Goal: Task Accomplishment & Management: Use online tool/utility

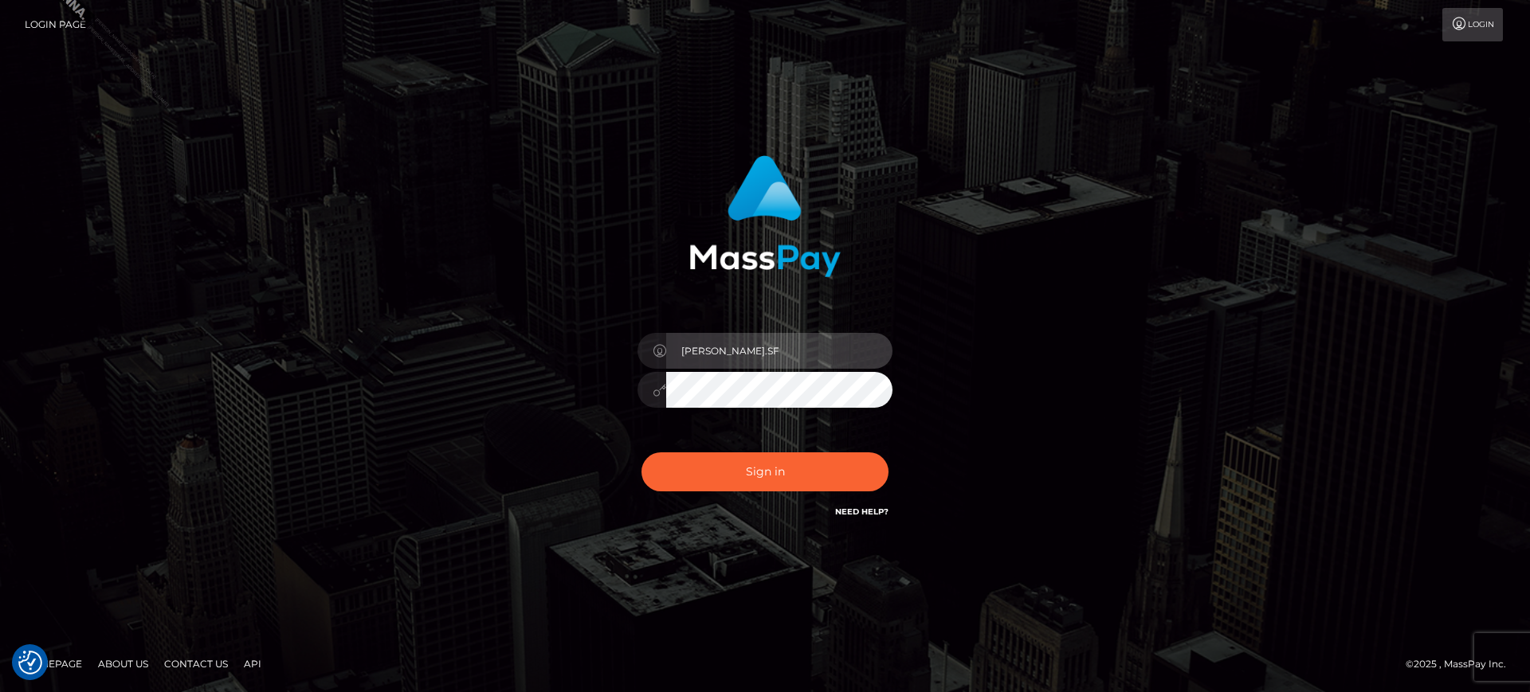
click at [784, 359] on input "marianne.SF" at bounding box center [779, 351] width 226 height 36
type input "marianne.B2S"
click at [798, 445] on div "Sign in Need Help?" at bounding box center [765, 478] width 279 height 71
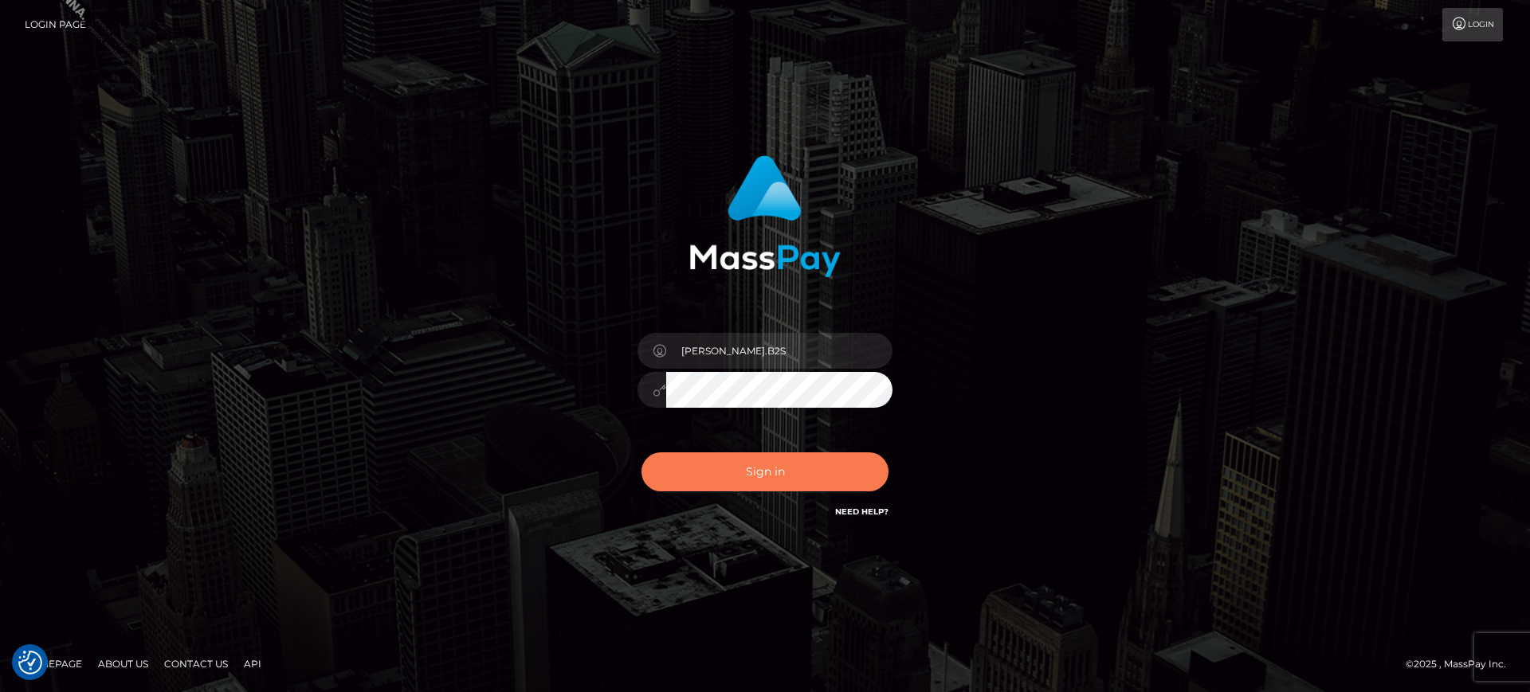
click at [798, 467] on button "Sign in" at bounding box center [764, 472] width 247 height 39
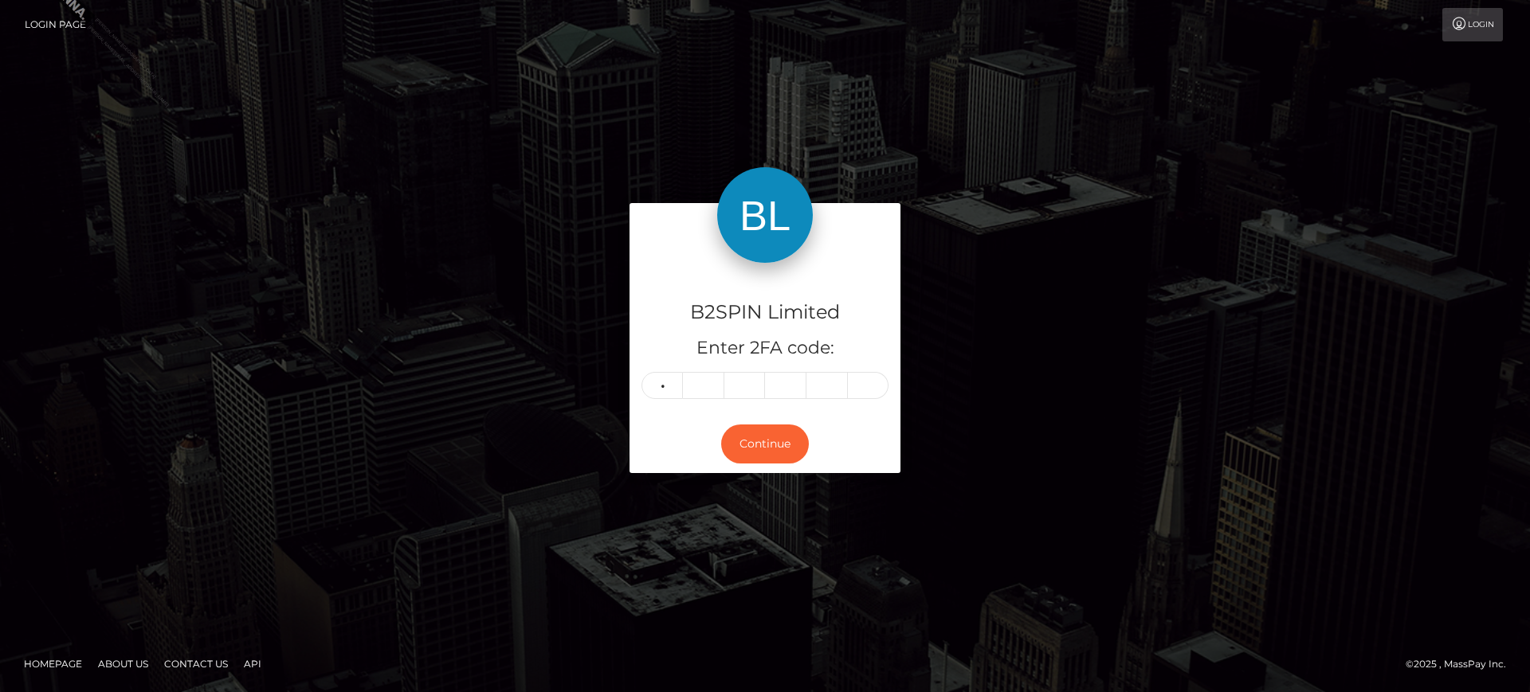
type input "3"
type input "5"
type input "1"
type input "4"
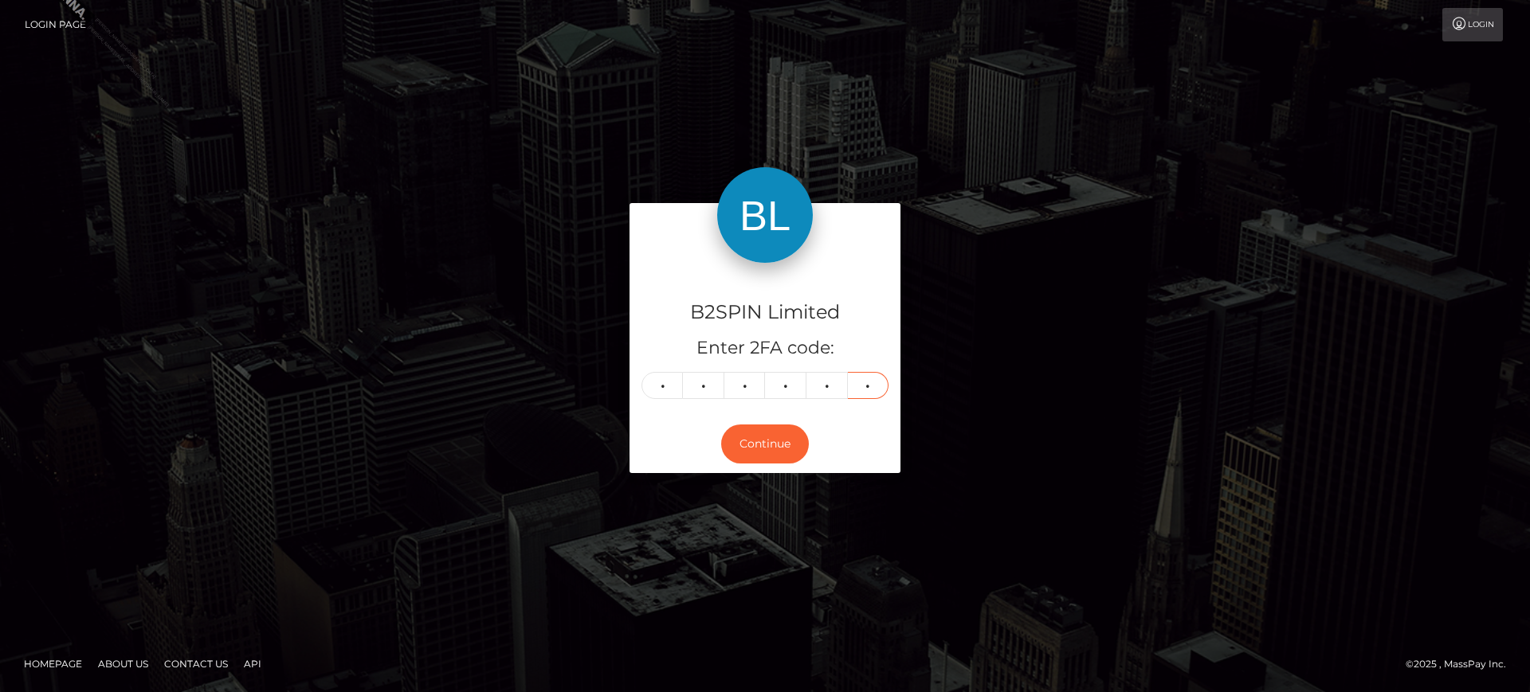
type input "0"
click at [713, 455] on div "Continue" at bounding box center [765, 444] width 271 height 58
click at [750, 443] on button "Continue" at bounding box center [765, 444] width 88 height 39
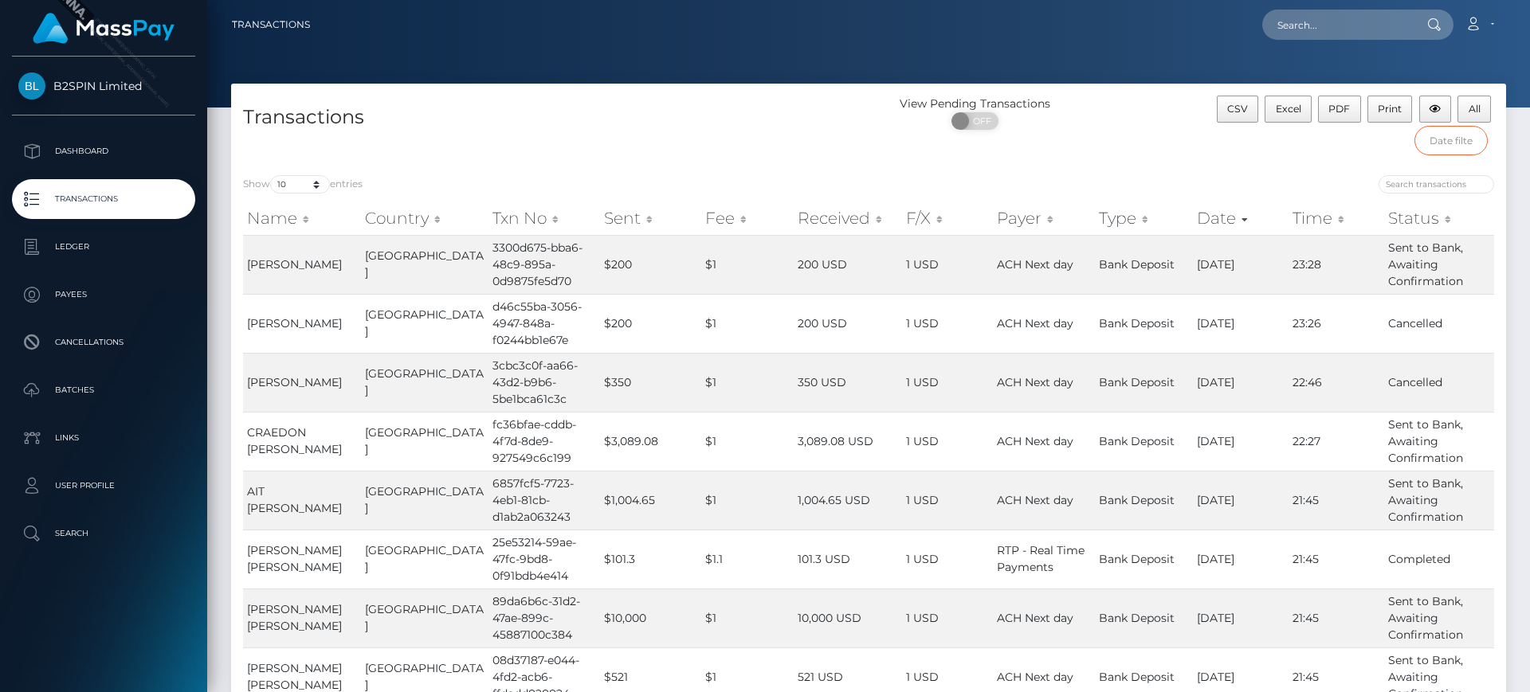
click at [1445, 139] on input "text" at bounding box center [1451, 140] width 74 height 29
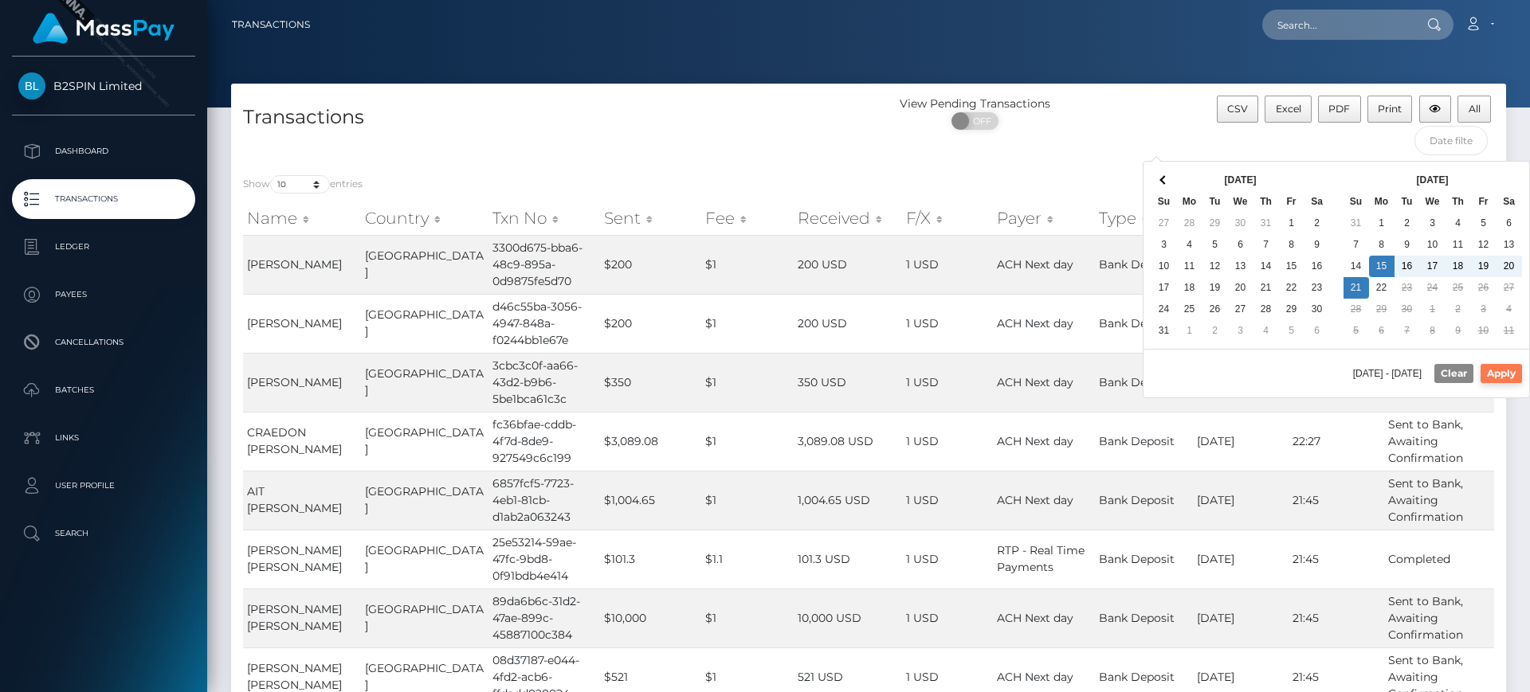
click at [1491, 378] on button "Apply" at bounding box center [1501, 373] width 41 height 19
type input "09/15/2025 - 09/21/2025"
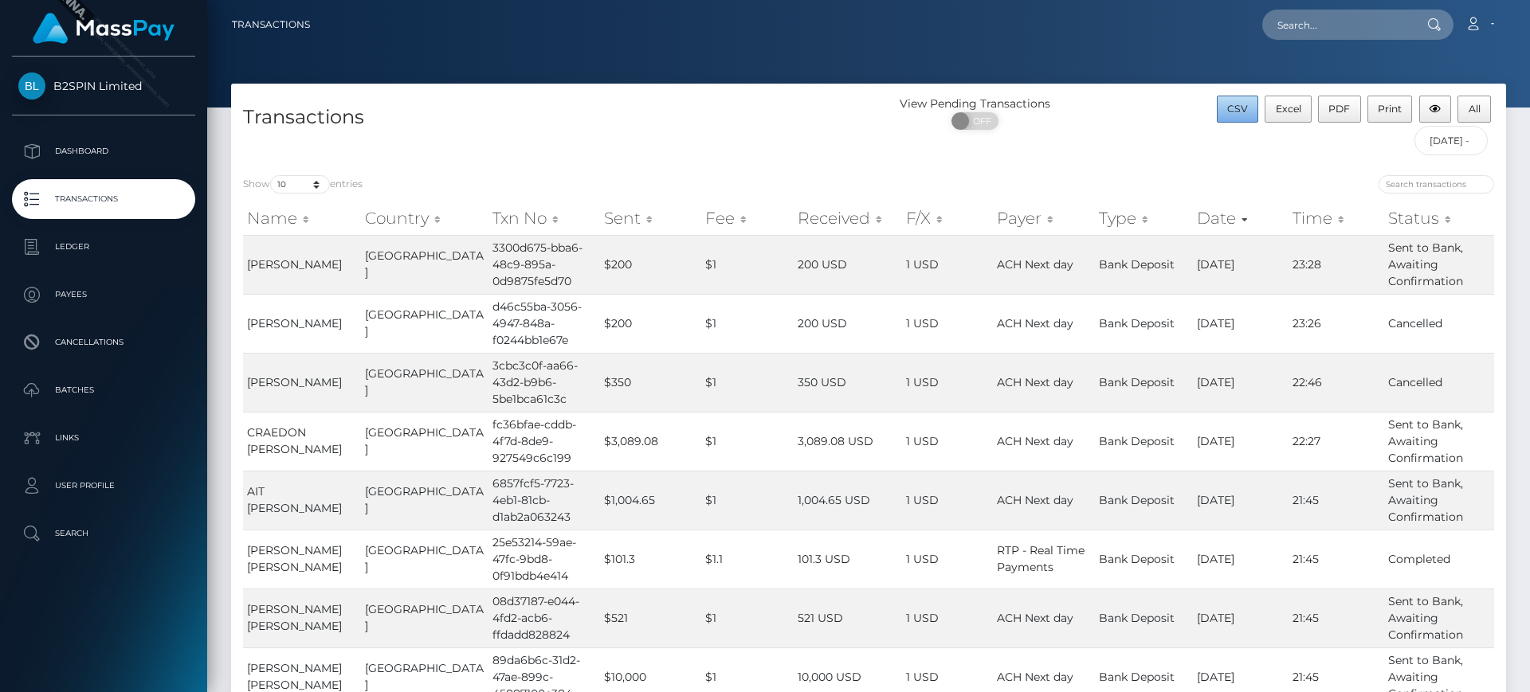
click at [1234, 113] on span "CSV" at bounding box center [1237, 109] width 21 height 12
click at [775, 117] on h4 "Transactions" at bounding box center [550, 118] width 614 height 28
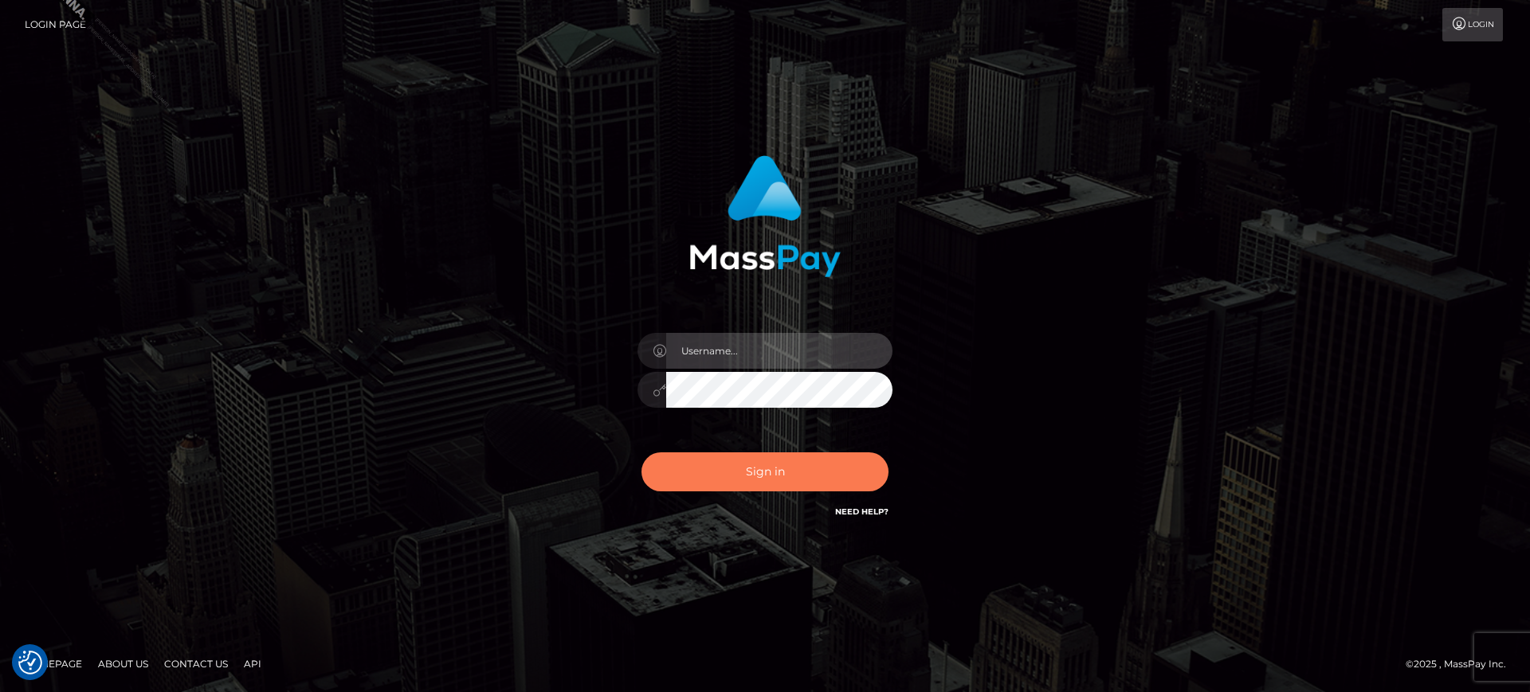
type input "[PERSON_NAME].B2S"
click at [740, 484] on button "Sign in" at bounding box center [764, 472] width 247 height 39
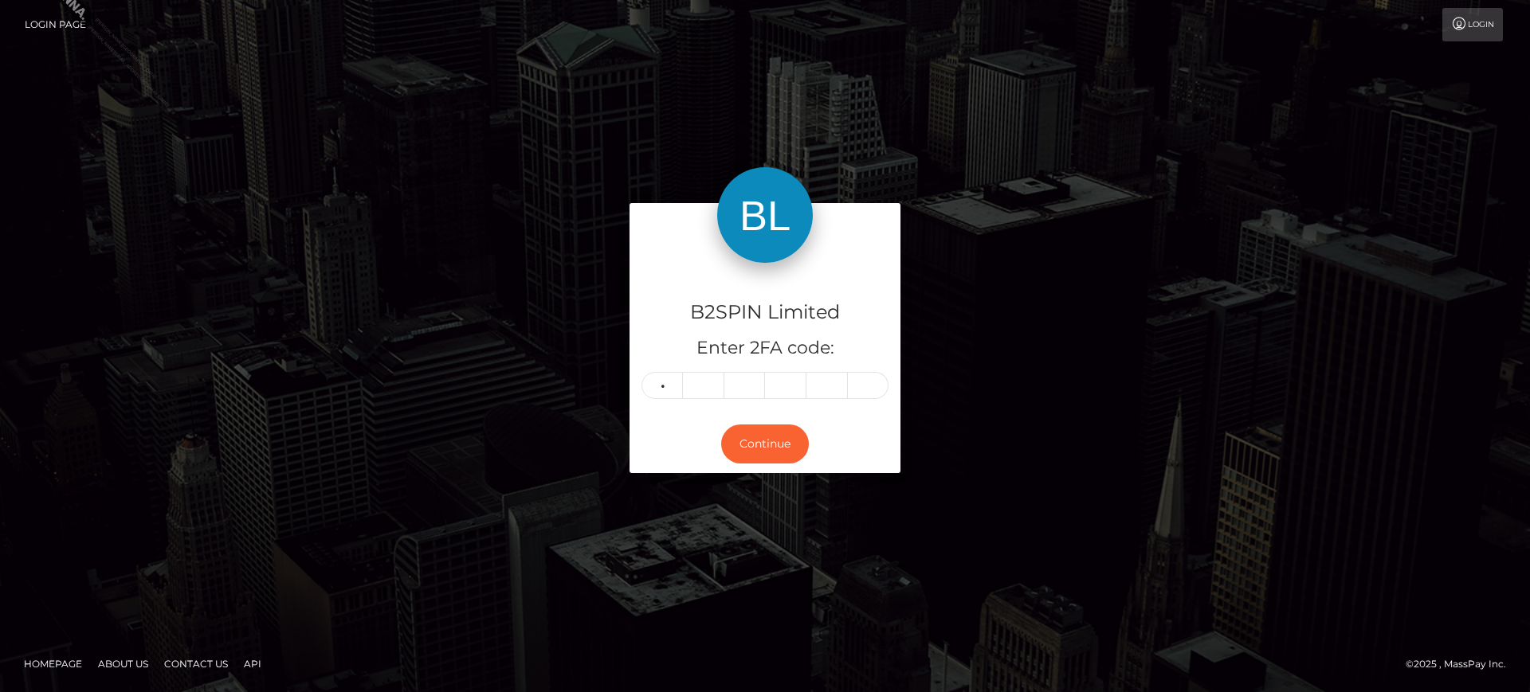
type input "3"
type input "7"
type input "1"
type input "5"
type input "8"
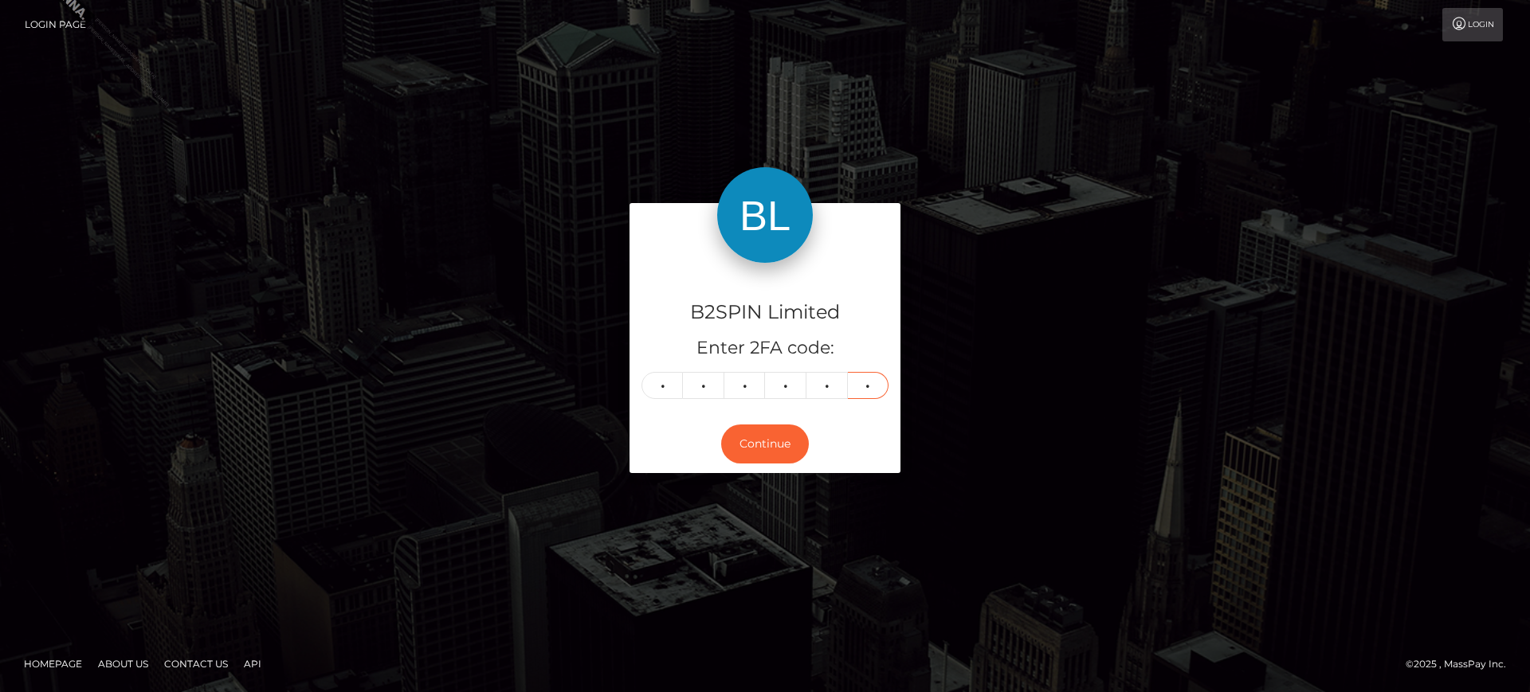
type input "2"
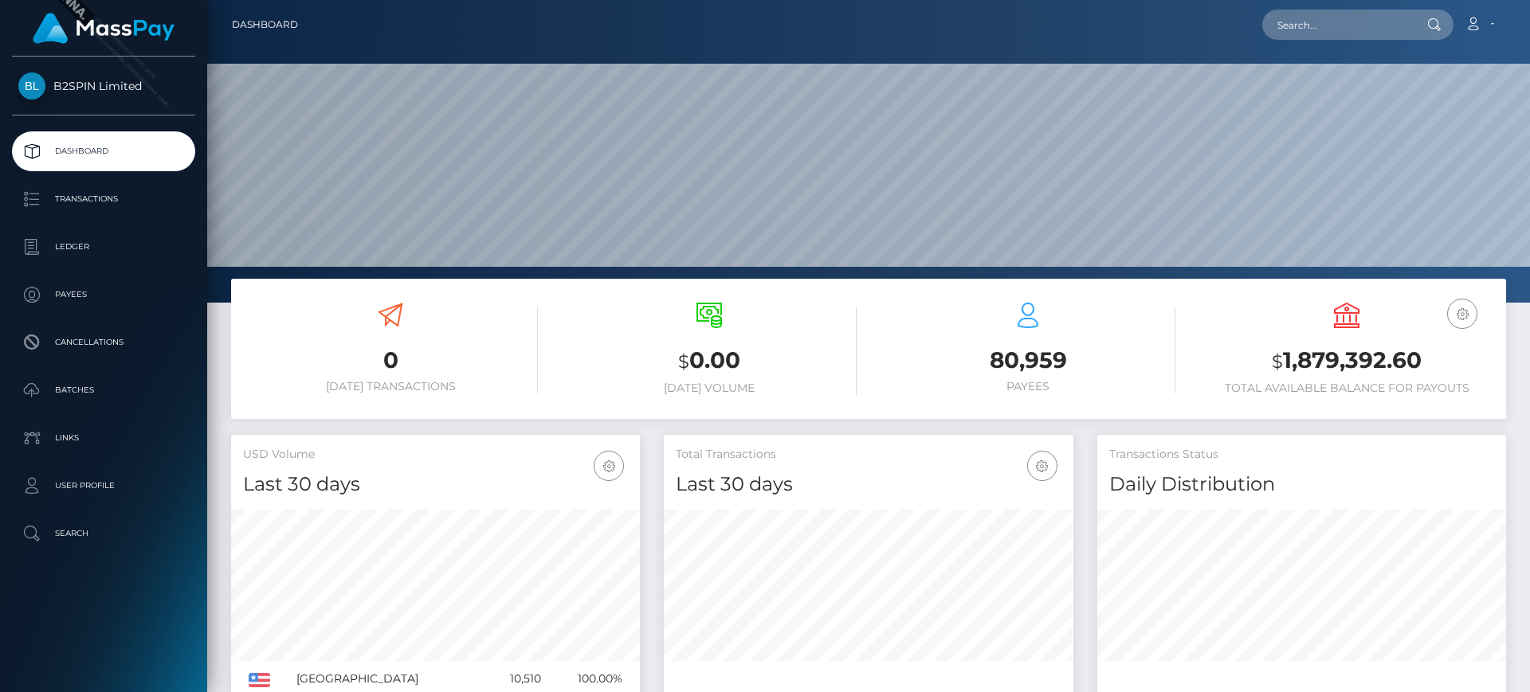
scroll to position [283, 410]
click at [115, 205] on p "Transactions" at bounding box center [103, 199] width 171 height 24
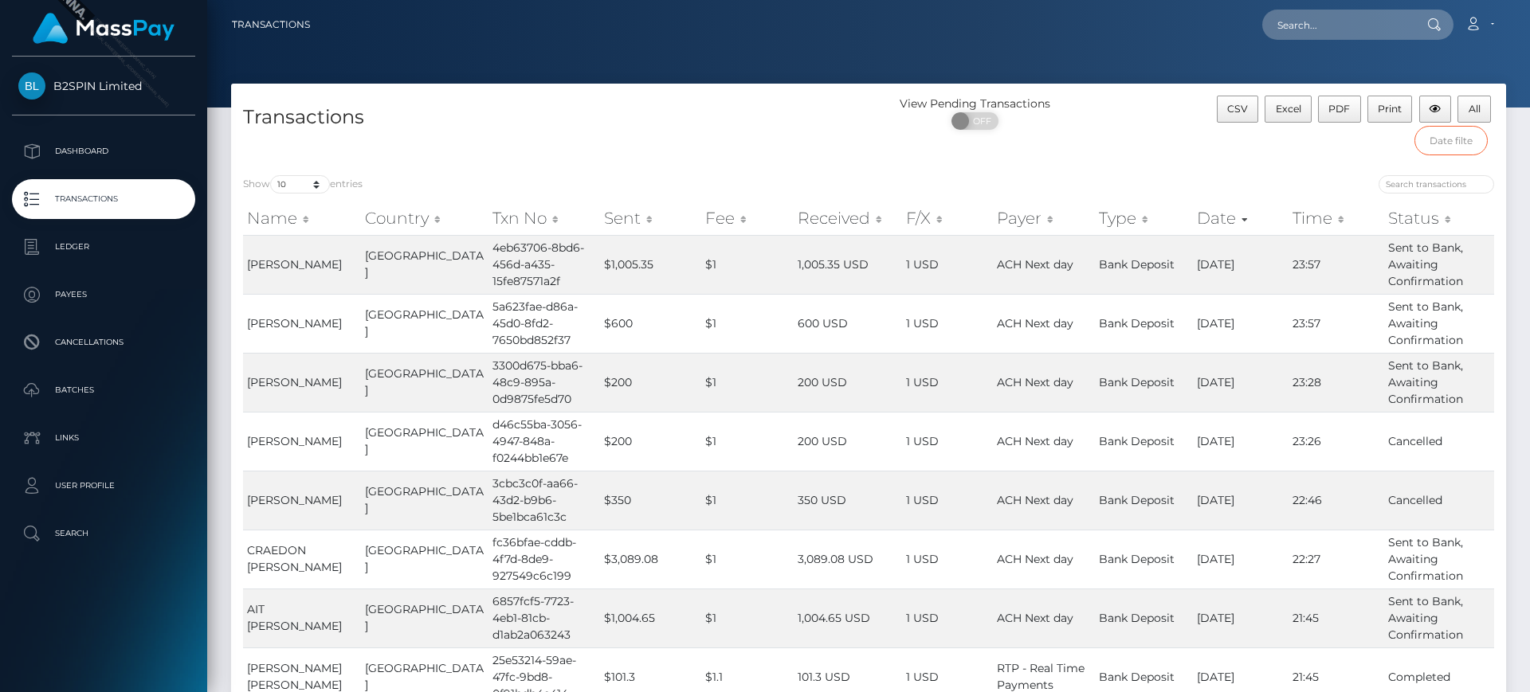
click at [1451, 141] on input "text" at bounding box center [1451, 140] width 74 height 29
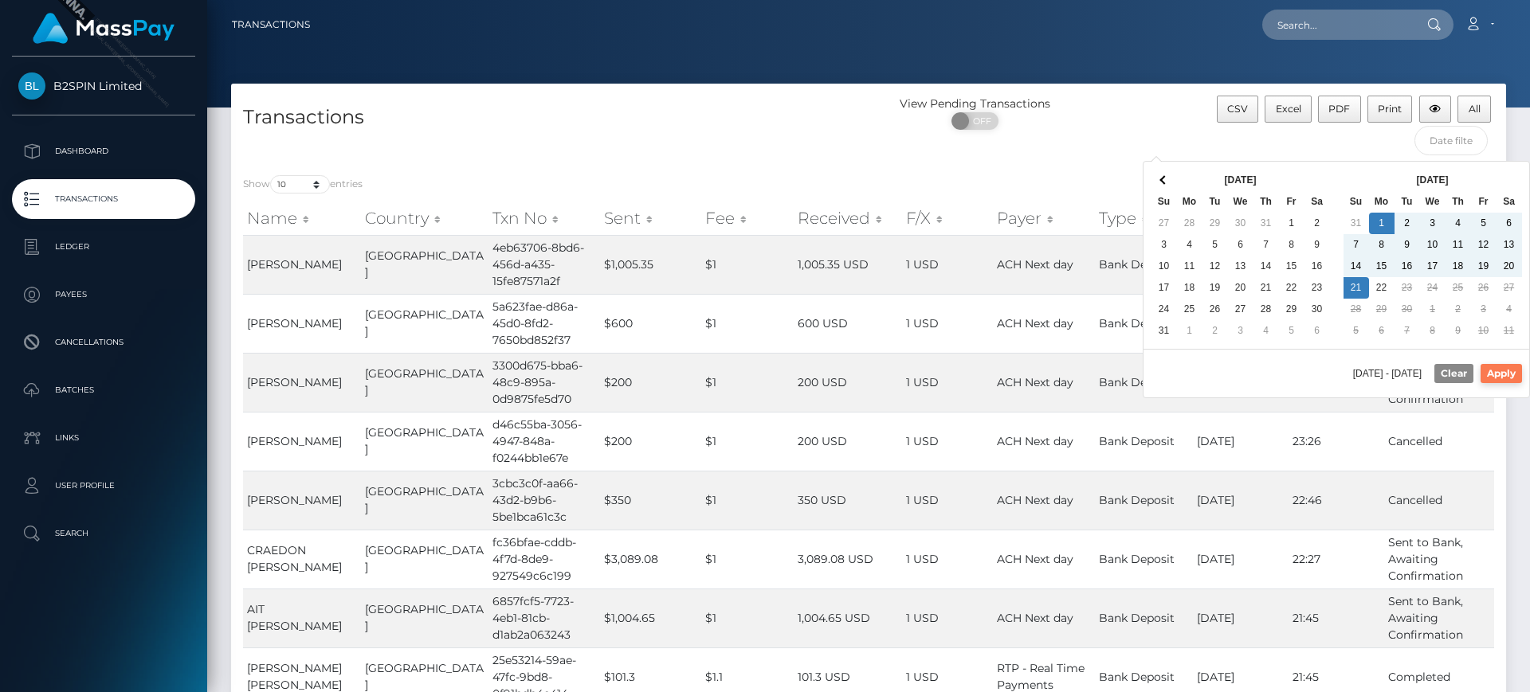
click at [1505, 368] on button "Apply" at bounding box center [1501, 373] width 41 height 19
type input "09/01/2025 - 09/21/2025"
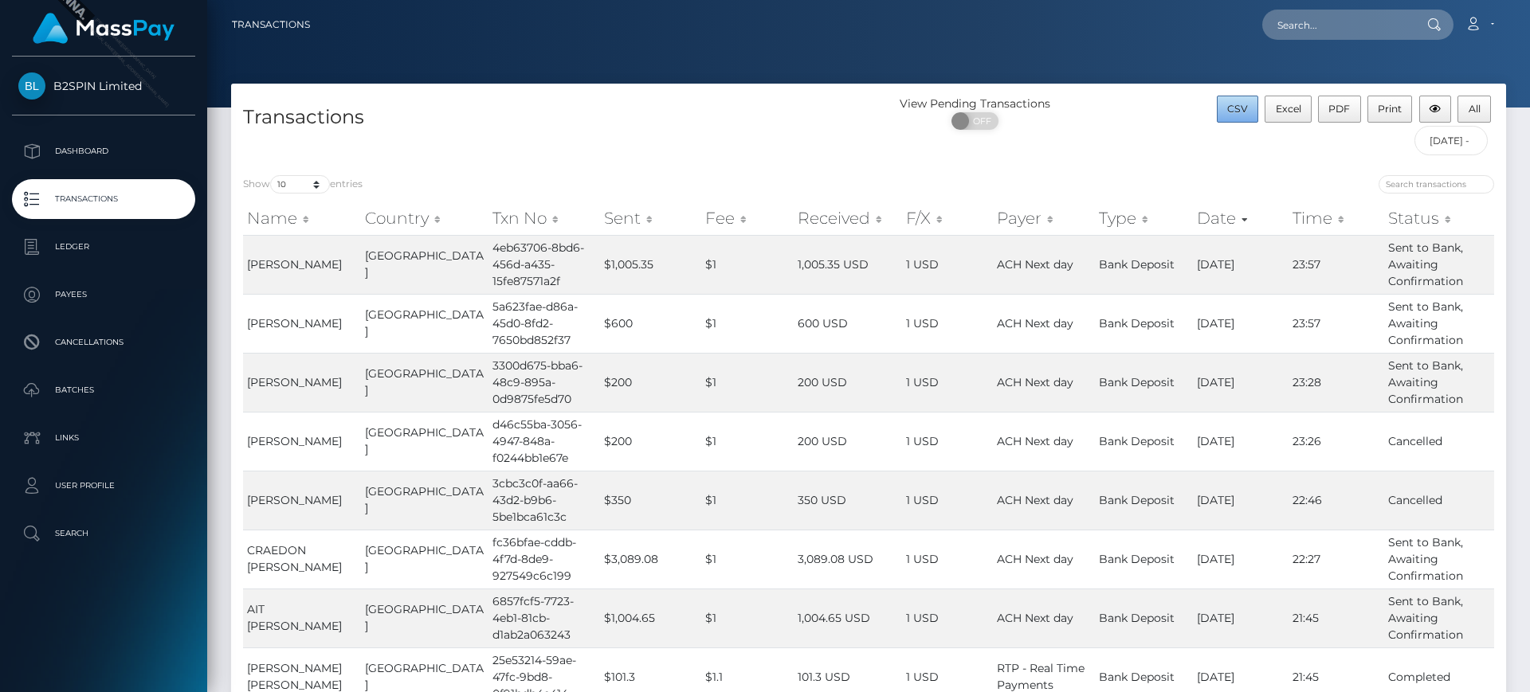
click at [1240, 110] on span "CSV" at bounding box center [1237, 109] width 21 height 12
click at [1207, 222] on th "Date" at bounding box center [1241, 218] width 96 height 32
click at [1465, 140] on input "09/01/2025 - 09/21/2025" at bounding box center [1451, 140] width 74 height 29
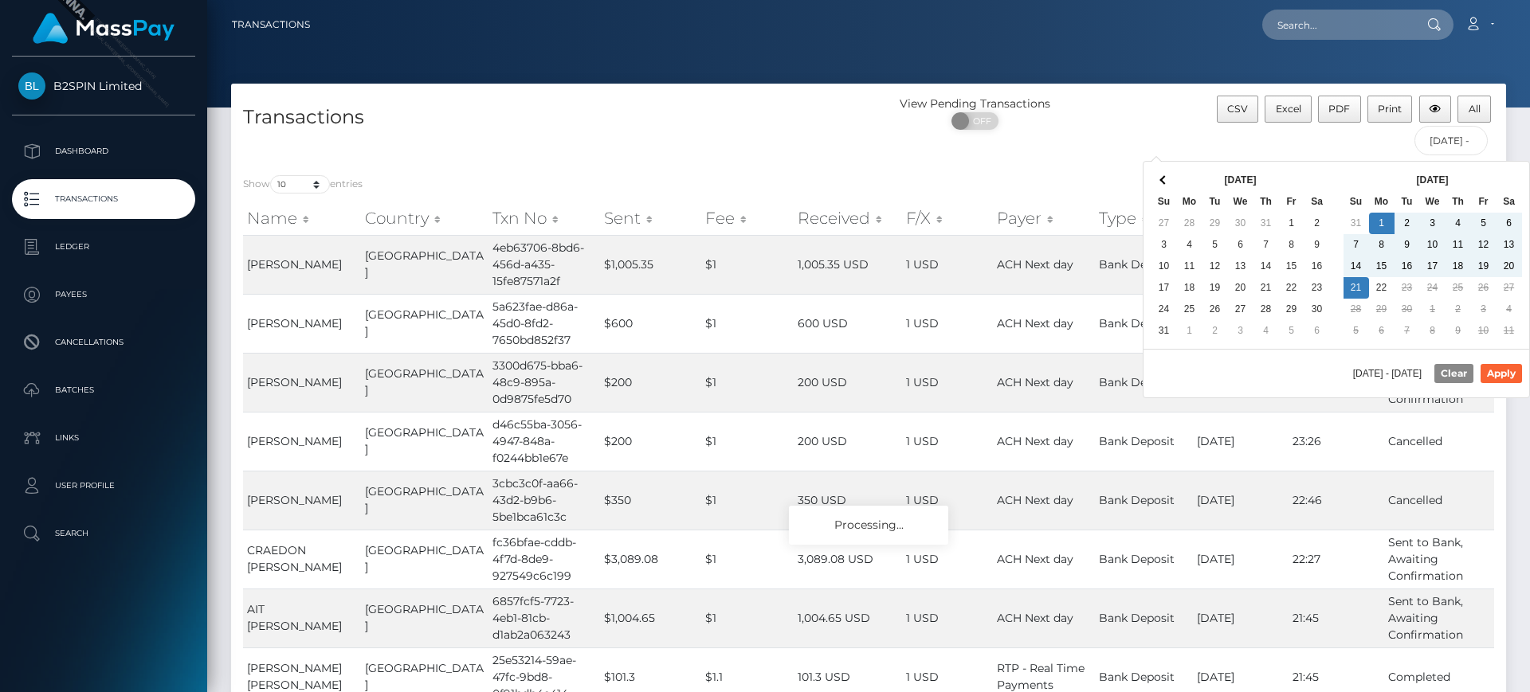
click at [1124, 118] on div "View Pending Transactions ON OFF" at bounding box center [1028, 117] width 319 height 42
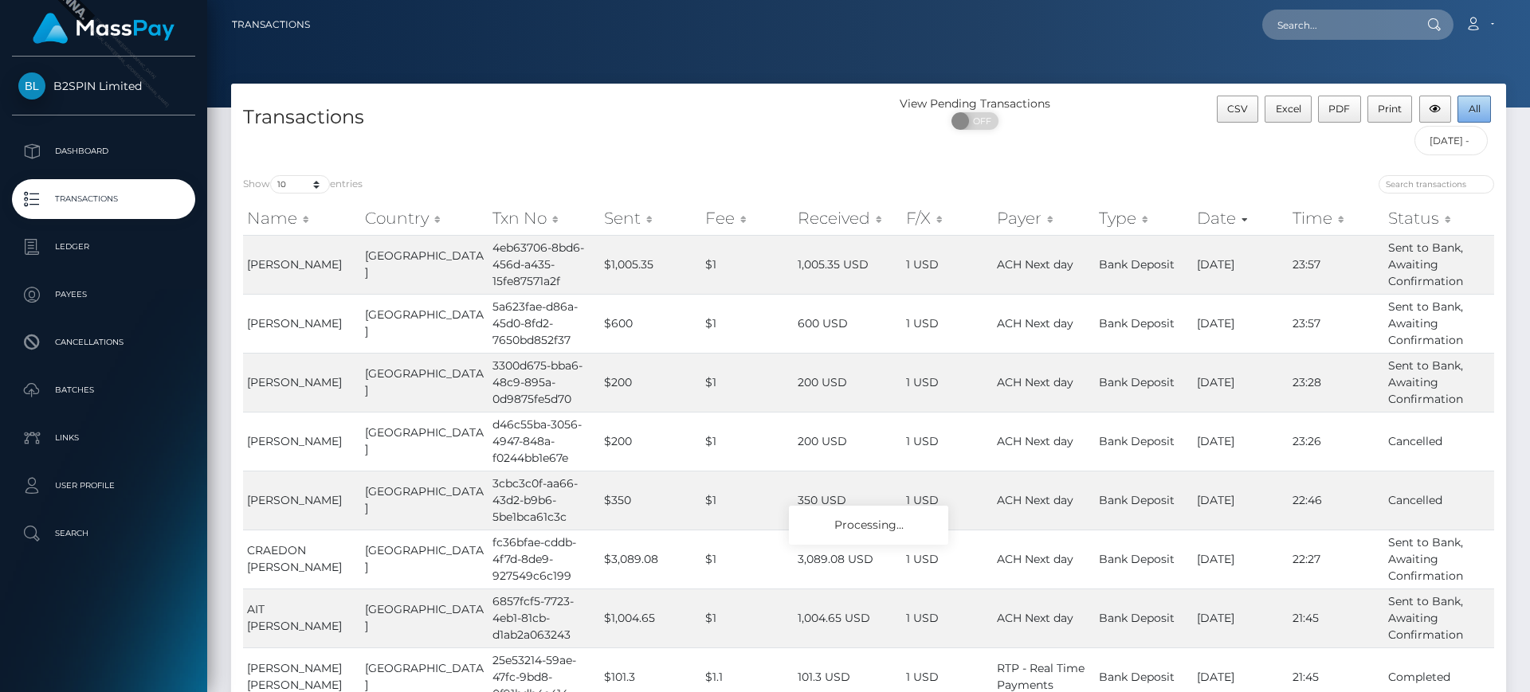
click at [1474, 104] on span "All" at bounding box center [1475, 109] width 12 height 12
click at [1481, 113] on button "All" at bounding box center [1474, 109] width 33 height 27
click at [1456, 142] on input "text" at bounding box center [1451, 140] width 74 height 29
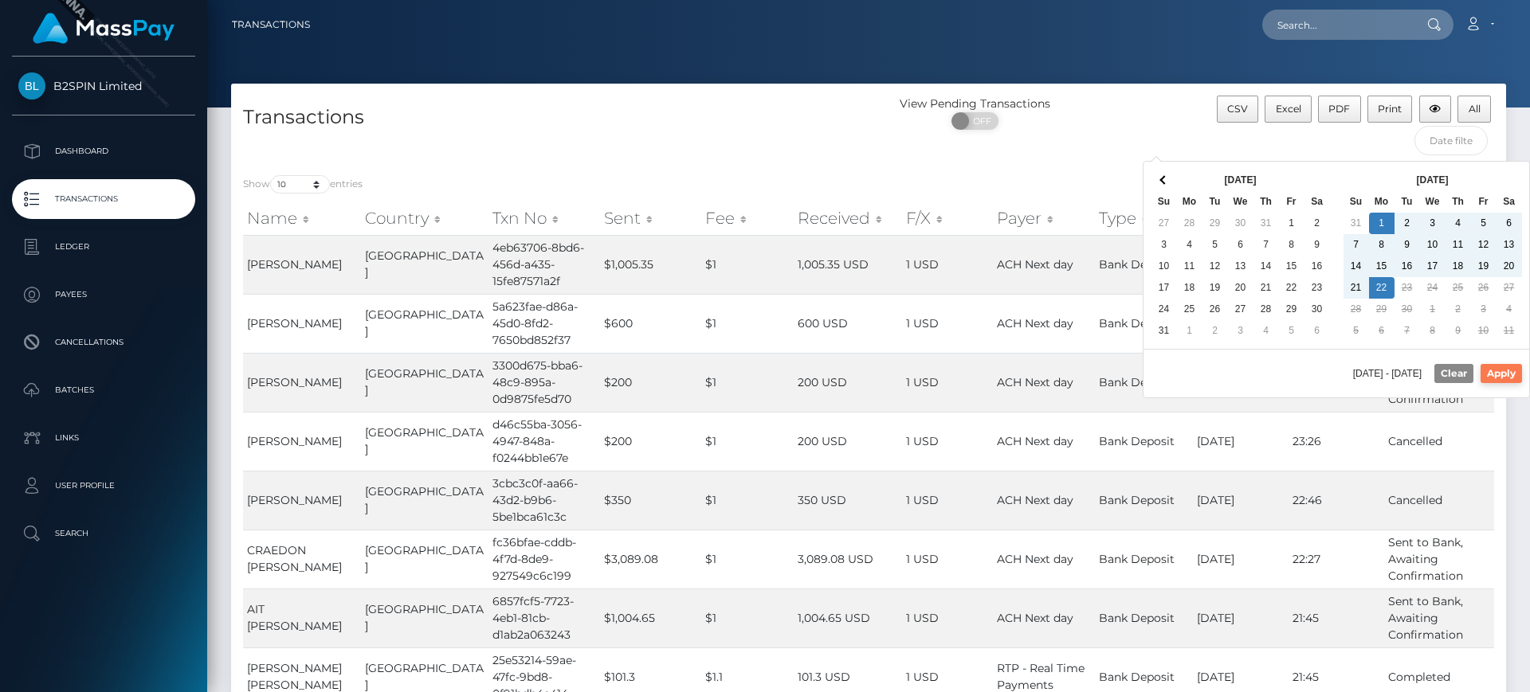
click at [1513, 364] on button "Apply" at bounding box center [1501, 373] width 41 height 19
type input "[DATE] - [DATE]"
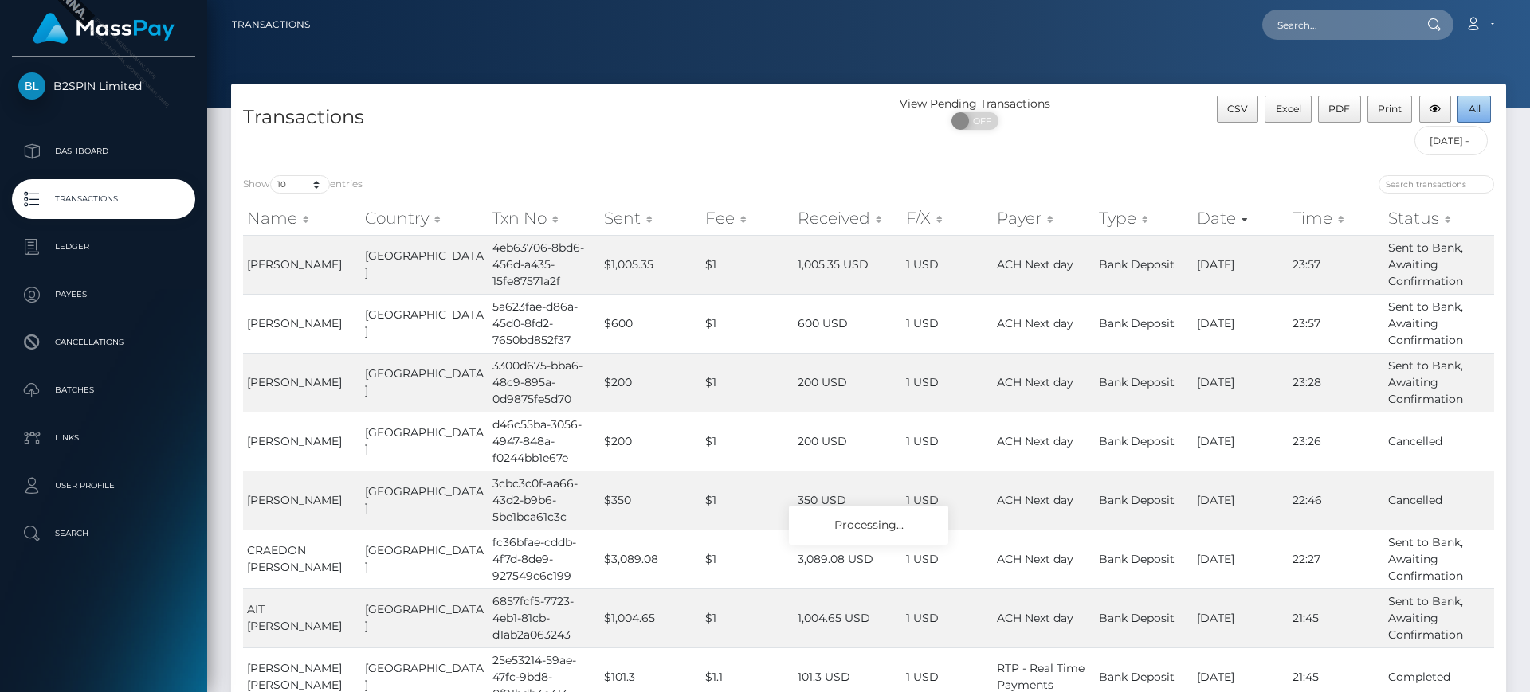
click at [1485, 102] on button "All" at bounding box center [1474, 109] width 33 height 27
click at [1477, 104] on span "All" at bounding box center [1475, 109] width 12 height 12
